Goal: Information Seeking & Learning: Learn about a topic

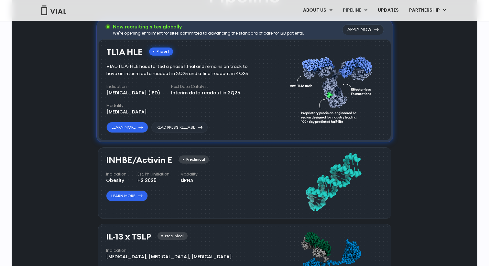
scroll to position [410, 0]
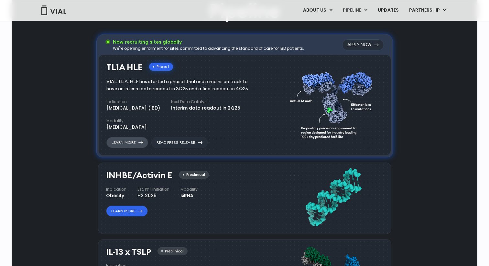
click at [135, 143] on link "Learn More" at bounding box center [127, 142] width 42 height 11
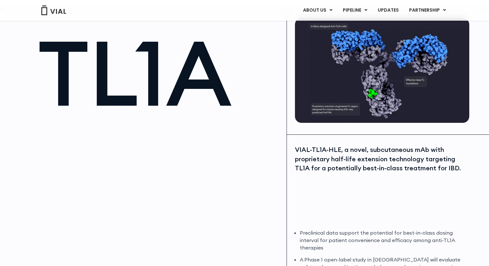
scroll to position [35, 0]
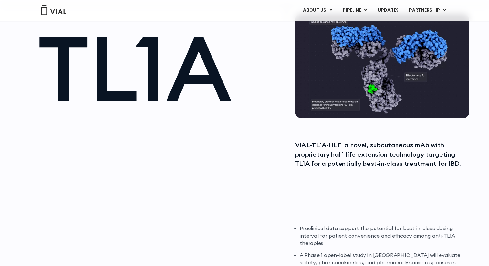
click at [368, 153] on div "VIAL-TL1A-HLE, a novel, subcutaneous mAb with proprietary half-life extension t…" at bounding box center [381, 155] width 173 height 28
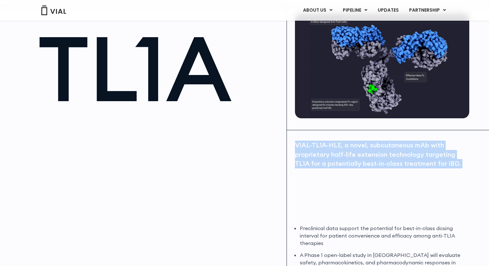
click at [368, 153] on div "VIAL-TL1A-HLE, a novel, subcutaneous mAb with proprietary half-life extension t…" at bounding box center [381, 155] width 173 height 28
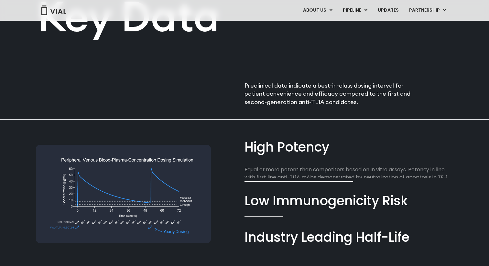
scroll to position [381, 0]
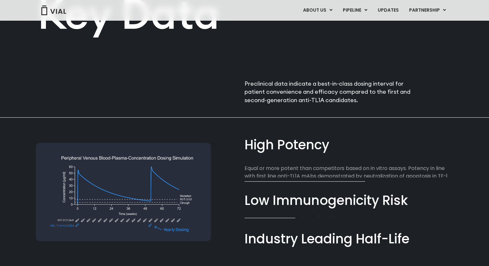
click at [327, 86] on p "Preclinical data indicate a best-in-class dosing interval for patient convenien…" at bounding box center [330, 91] width 172 height 25
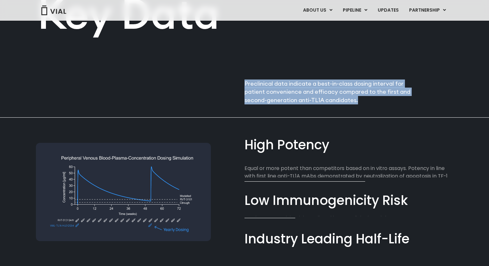
click at [327, 86] on p "Preclinical data indicate a best-in-class dosing interval for patient convenien…" at bounding box center [330, 91] width 172 height 25
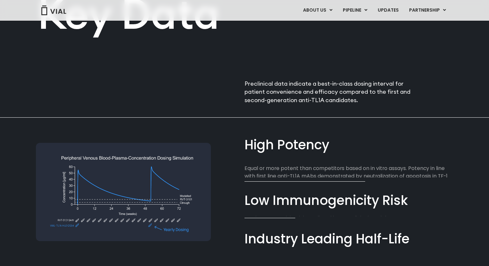
click at [327, 86] on p "Preclinical data indicate a best-in-class dosing interval for patient convenien…" at bounding box center [330, 91] width 172 height 25
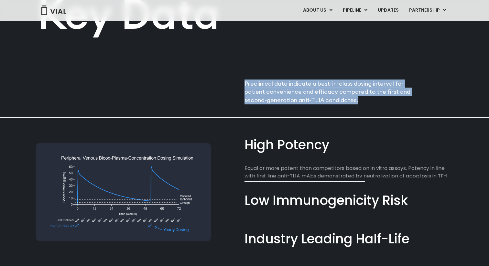
click at [312, 93] on p "Preclinical data indicate a best-in-class dosing interval for patient convenien…" at bounding box center [330, 91] width 172 height 25
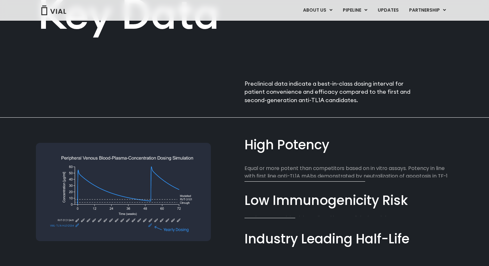
click at [312, 93] on p "Preclinical data indicate a best-in-class dosing interval for patient convenien…" at bounding box center [330, 91] width 172 height 25
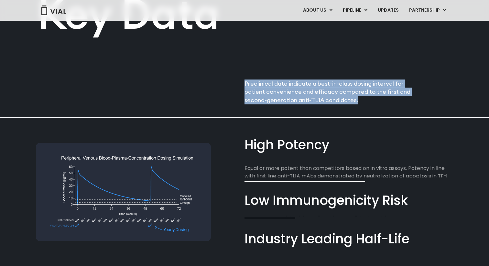
click at [312, 93] on p "Preclinical data indicate a best-in-class dosing interval for patient convenien…" at bounding box center [330, 91] width 172 height 25
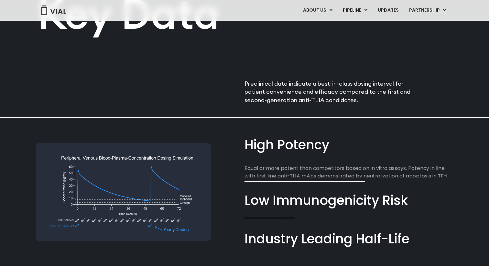
click at [312, 93] on p "Preclinical data indicate a best-in-class dosing interval for patient convenien…" at bounding box center [330, 91] width 172 height 25
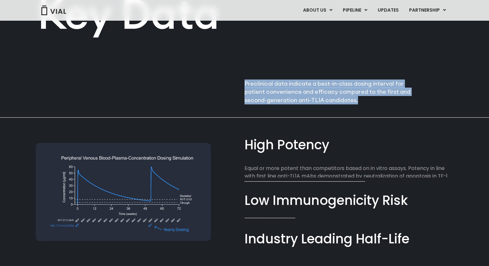
click at [312, 93] on p "Preclinical data indicate a best-in-class dosing interval for patient convenien…" at bounding box center [330, 91] width 172 height 25
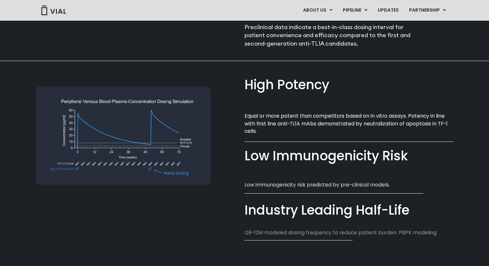
scroll to position [440, 0]
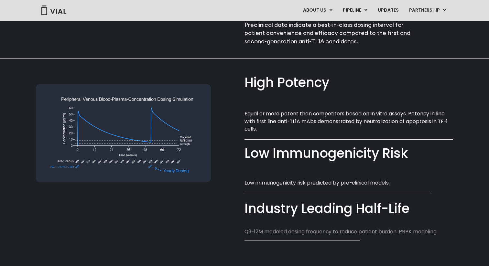
click at [324, 120] on p "Equal or more potent than competitors based on in vitro assays. Potency in line…" at bounding box center [348, 121] width 208 height 23
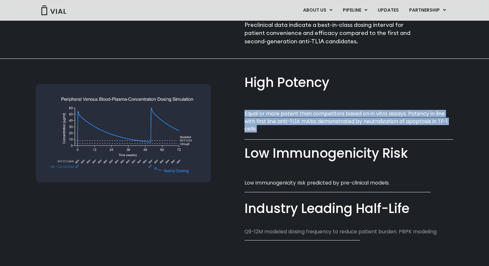
click at [324, 120] on p "Equal or more potent than competitors based on in vitro assays. Potency in line…" at bounding box center [348, 121] width 208 height 23
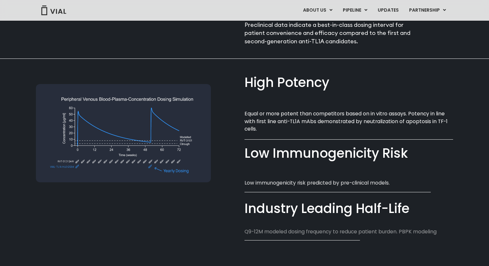
click at [324, 120] on p "Equal or more potent than competitors based on in vitro assays. Potency in line…" at bounding box center [348, 121] width 208 height 23
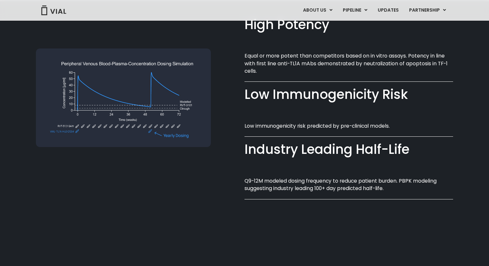
scroll to position [501, 0]
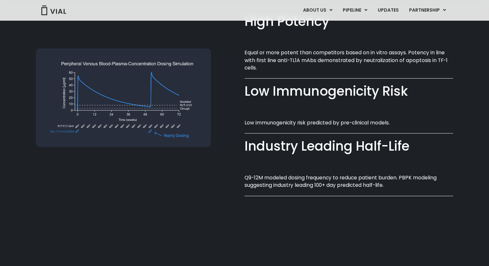
click at [323, 126] on p "Low immunogenicity risk predicted by pre-clinical models.​" at bounding box center [348, 122] width 208 height 7
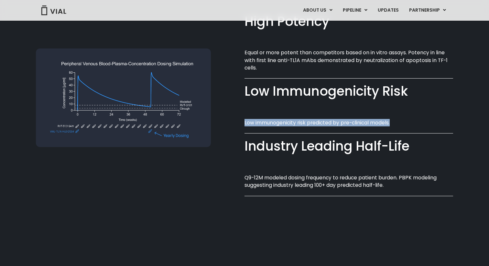
click at [323, 126] on p "Low immunogenicity risk predicted by pre-clinical models.​" at bounding box center [348, 122] width 208 height 7
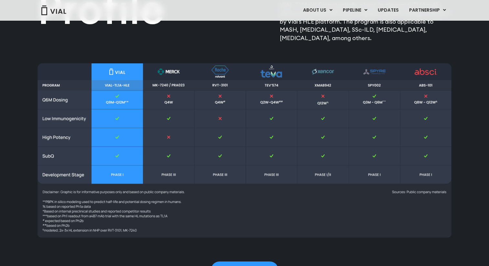
scroll to position [853, 0]
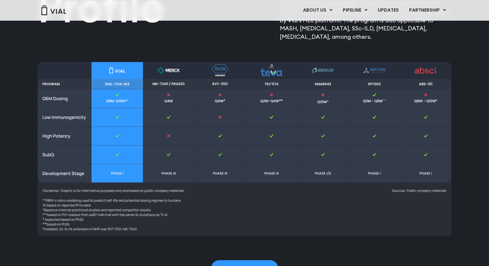
click at [223, 94] on img at bounding box center [244, 149] width 414 height 175
click at [220, 101] on img at bounding box center [244, 149] width 414 height 175
click at [159, 192] on img at bounding box center [244, 149] width 414 height 175
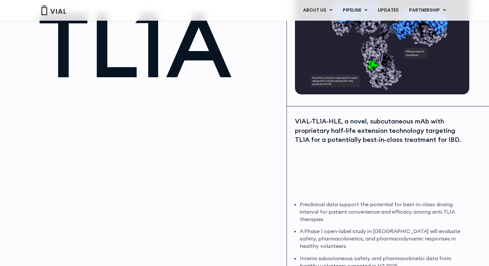
scroll to position [0, 0]
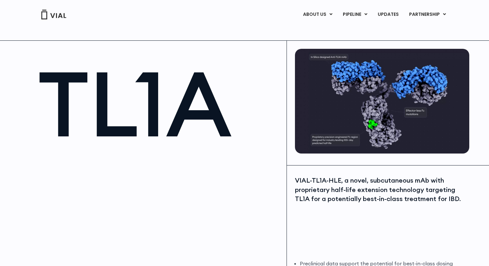
click at [334, 136] on img at bounding box center [382, 101] width 174 height 105
click at [364, 105] on img at bounding box center [382, 101] width 174 height 105
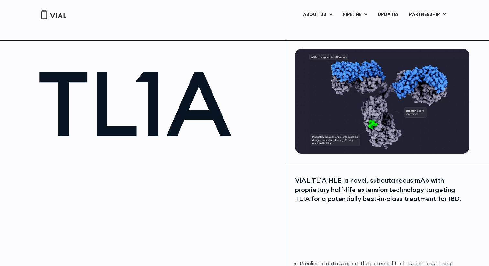
click at [364, 105] on img at bounding box center [382, 101] width 174 height 105
click at [377, 78] on img at bounding box center [382, 101] width 174 height 105
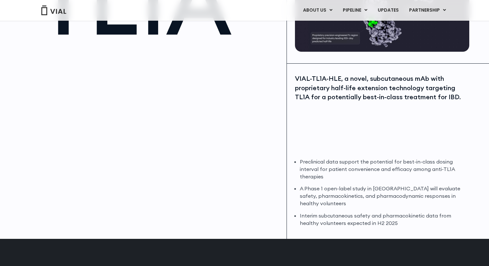
scroll to position [102, 0]
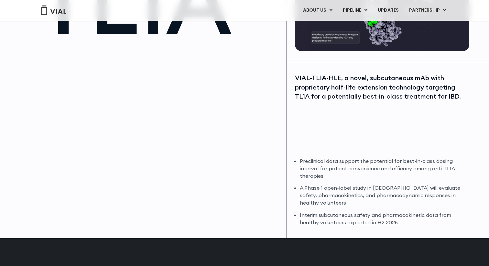
click at [399, 171] on li "Preclinical data support the potential for best-in-class dosing interval for pa…" at bounding box center [384, 168] width 168 height 22
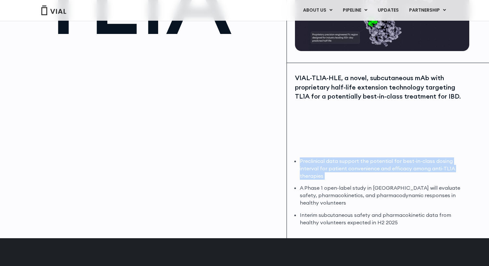
click at [401, 201] on li "A Phase 1 open-label study in Australia will evaluate safety, pharmacokinetics,…" at bounding box center [384, 195] width 168 height 22
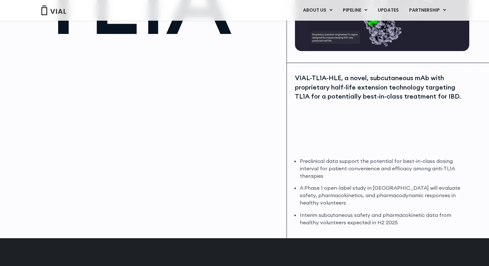
click at [401, 201] on li "A Phase 1 open-label study in Australia will evaluate safety, pharmacokinetics,…" at bounding box center [384, 195] width 168 height 22
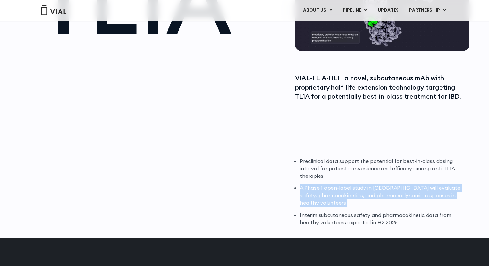
click at [391, 190] on li "A Phase 1 open-label study in Australia will evaluate safety, pharmacokinetics,…" at bounding box center [384, 195] width 168 height 22
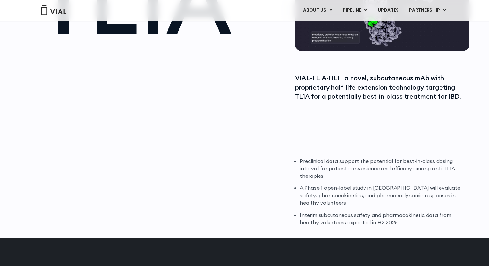
click at [391, 190] on li "A Phase 1 open-label study in Australia will evaluate safety, pharmacokinetics,…" at bounding box center [384, 195] width 168 height 22
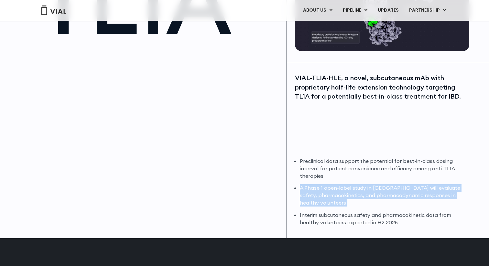
click at [391, 190] on li "A Phase 1 open-label study in Australia will evaluate safety, pharmacokinetics,…" at bounding box center [384, 195] width 168 height 22
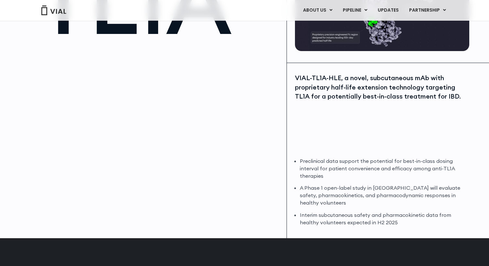
scroll to position [0, 0]
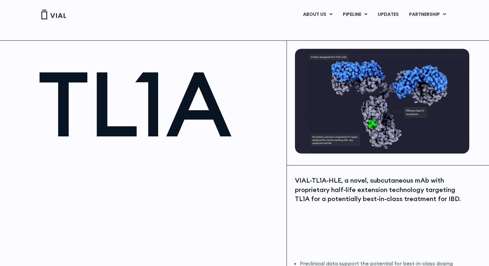
click at [396, 175] on div "VIAL-TL1A-HLE, a novel, subcutaneous mAb with proprietary half-life extension t…" at bounding box center [382, 252] width 190 height 175
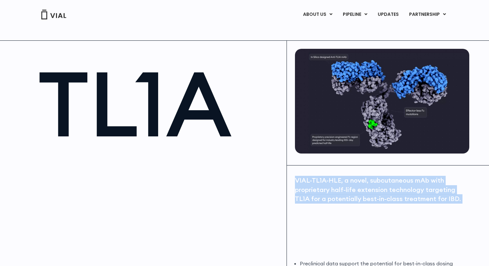
click at [396, 175] on div "VIAL-TL1A-HLE, a novel, subcutaneous mAb with proprietary half-life extension t…" at bounding box center [382, 252] width 190 height 175
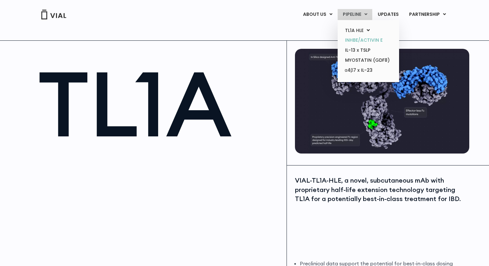
click at [357, 37] on link "INHBE/ACTIVIN E" at bounding box center [368, 40] width 57 height 10
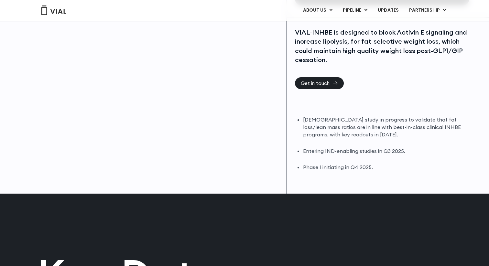
scroll to position [149, 0]
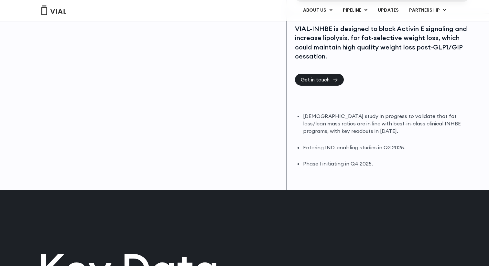
click at [381, 125] on li "DIO study in progress to validate that fat loss/lean mass ratios are in line wi…" at bounding box center [385, 123] width 164 height 22
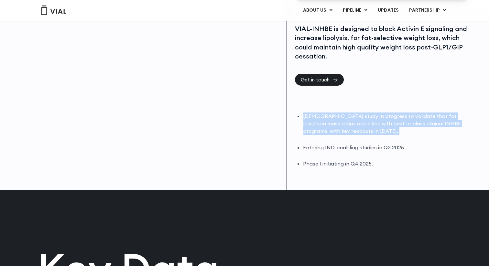
click at [381, 125] on li "DIO study in progress to validate that fat loss/lean mass ratios are in line wi…" at bounding box center [385, 123] width 164 height 22
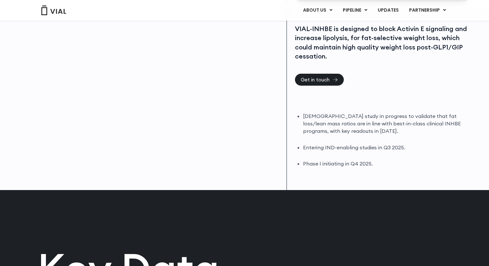
click at [381, 125] on li "DIO study in progress to validate that fat loss/lean mass ratios are in line wi…" at bounding box center [385, 123] width 164 height 22
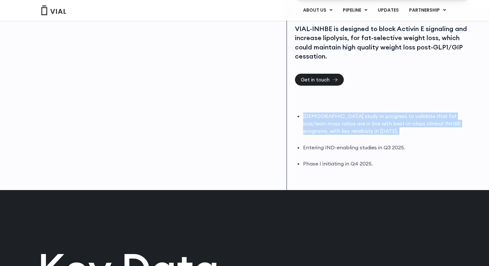
click at [380, 151] on li "Entering IND-enabling studies in Q3 2025." at bounding box center [385, 147] width 164 height 7
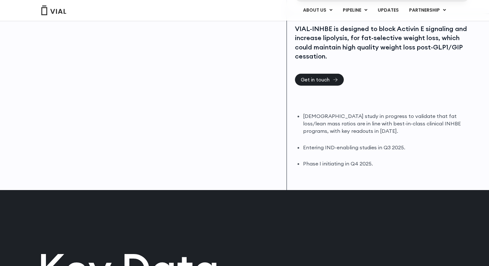
click at [380, 151] on li "Entering IND-enabling studies in Q3 2025." at bounding box center [385, 147] width 164 height 7
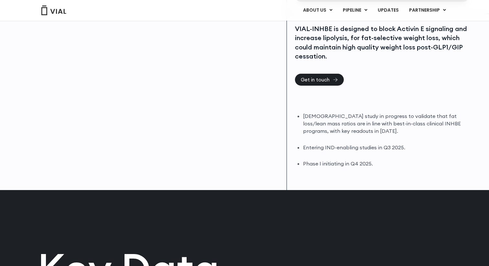
click at [380, 151] on li "Entering IND-enabling studies in Q3 2025." at bounding box center [385, 147] width 164 height 7
click at [355, 165] on li "Phase I initiating in Q4 2025." at bounding box center [385, 163] width 164 height 7
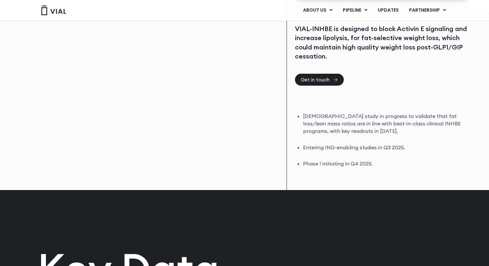
click at [355, 165] on li "Phase I initiating in Q4 2025." at bounding box center [385, 163] width 164 height 7
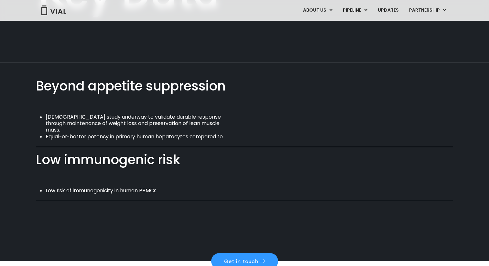
scroll to position [372, 0]
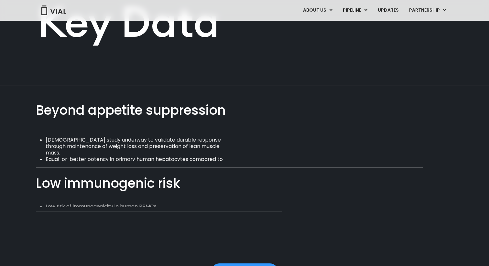
click at [149, 142] on li "DIO study underway to validate durable response through maintenance of weight l…" at bounding box center [138, 147] width 184 height 20
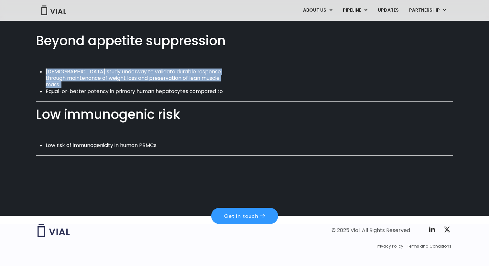
scroll to position [450, 0]
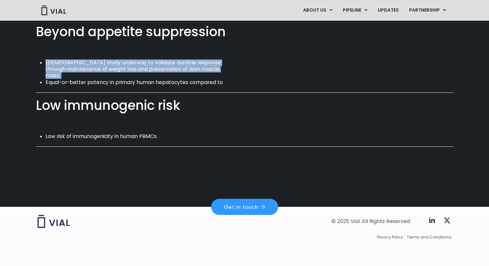
click at [143, 137] on li "Low risk of immunogenicity in human PBMCs." at bounding box center [138, 136] width 184 height 6
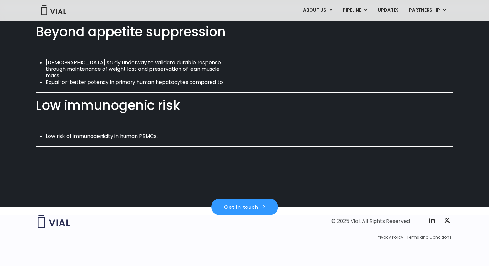
click at [143, 137] on li "Low risk of immunogenicity in human PBMCs." at bounding box center [138, 136] width 184 height 6
click at [150, 72] on li "DIO study underway to validate durable response through maintenance of weight l…" at bounding box center [138, 69] width 184 height 20
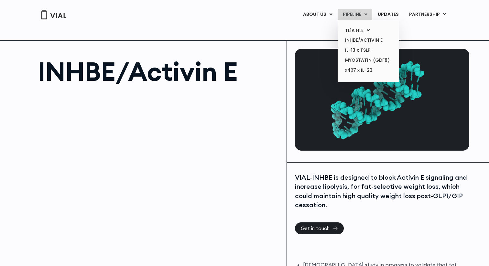
click at [349, 14] on link "PIPELINE" at bounding box center [354, 14] width 35 height 11
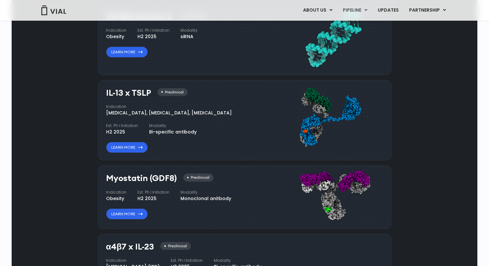
scroll to position [558, 0]
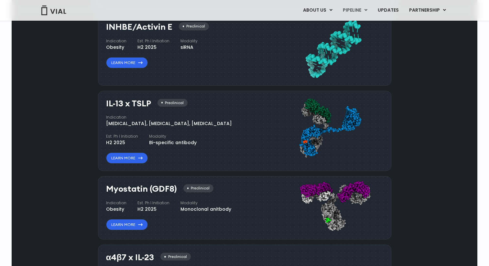
click at [318, 114] on img at bounding box center [333, 130] width 87 height 68
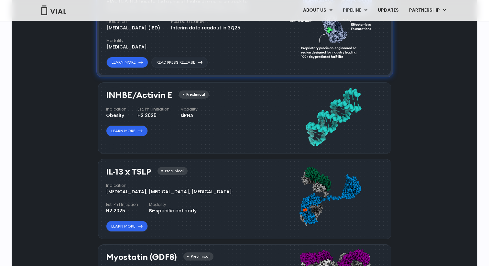
scroll to position [486, 0]
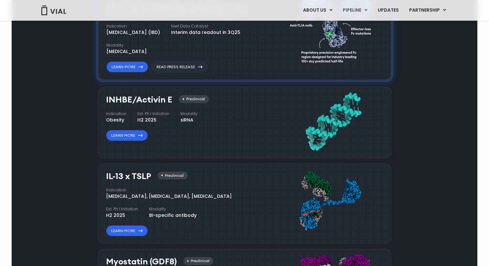
click at [318, 114] on img at bounding box center [333, 121] width 87 height 59
click at [345, 122] on img at bounding box center [333, 121] width 87 height 59
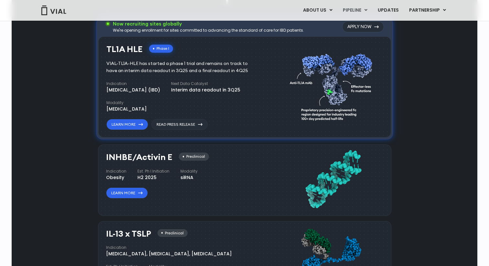
scroll to position [416, 0]
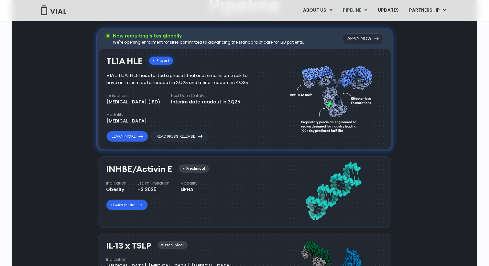
click at [345, 122] on img at bounding box center [333, 97] width 87 height 89
click at [331, 85] on img at bounding box center [333, 97] width 87 height 89
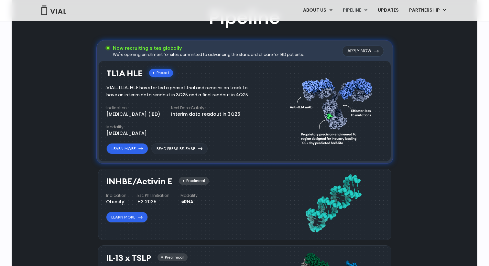
scroll to position [398, 0]
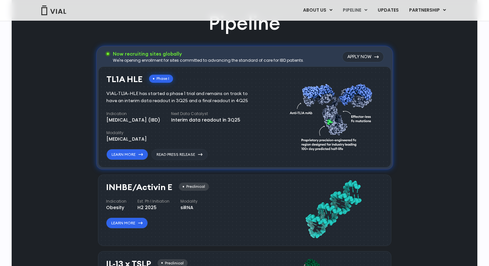
click at [227, 122] on div "Interim data readout in 3Q25" at bounding box center [205, 120] width 69 height 7
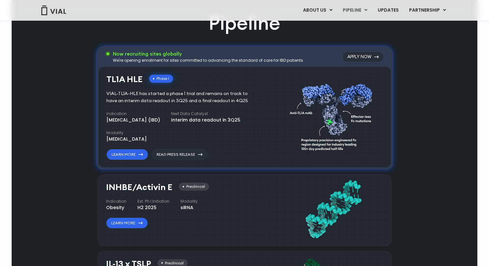
click at [227, 122] on div "Interim data readout in 3Q25" at bounding box center [205, 120] width 69 height 7
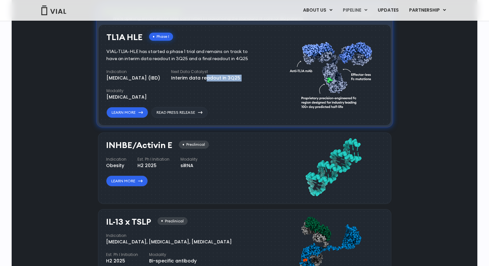
scroll to position [445, 0]
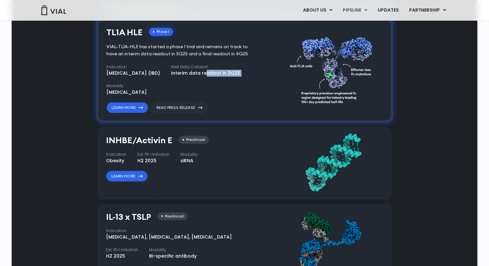
click at [214, 164] on div "INHBE/Activin E Preclinical Indication Obesity Est. Ph I Initiation H2 2025 Mod…" at bounding box center [184, 159] width 156 height 46
